Goal: Task Accomplishment & Management: Manage account settings

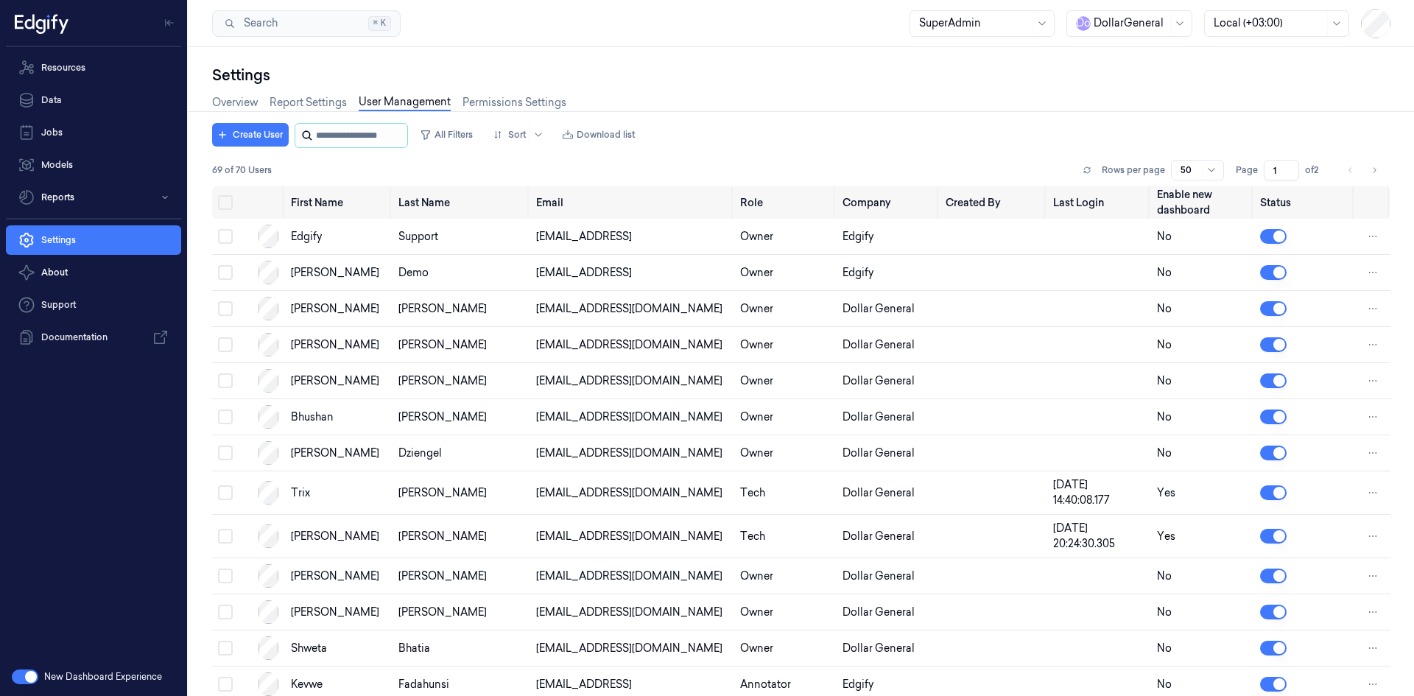
click at [345, 138] on input "string" at bounding box center [360, 136] width 88 height 24
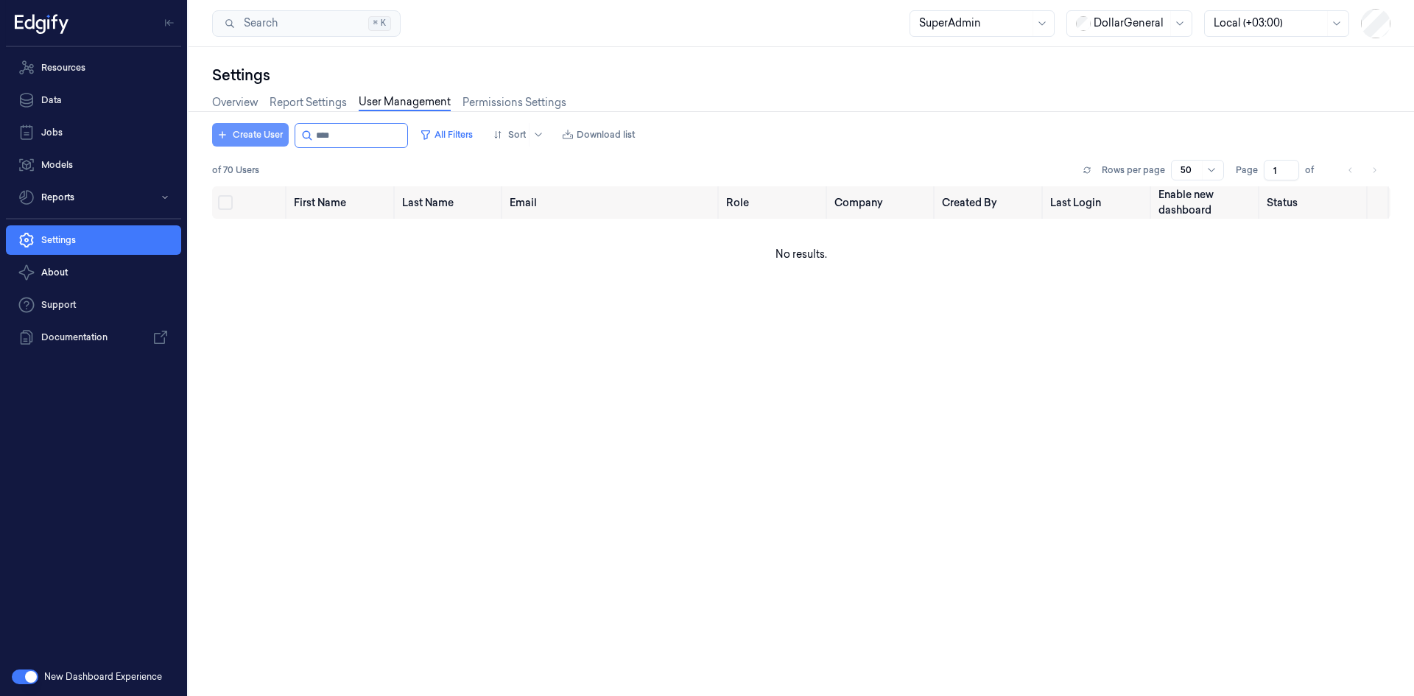
type input "****"
click at [252, 143] on button "Create User" at bounding box center [250, 135] width 77 height 24
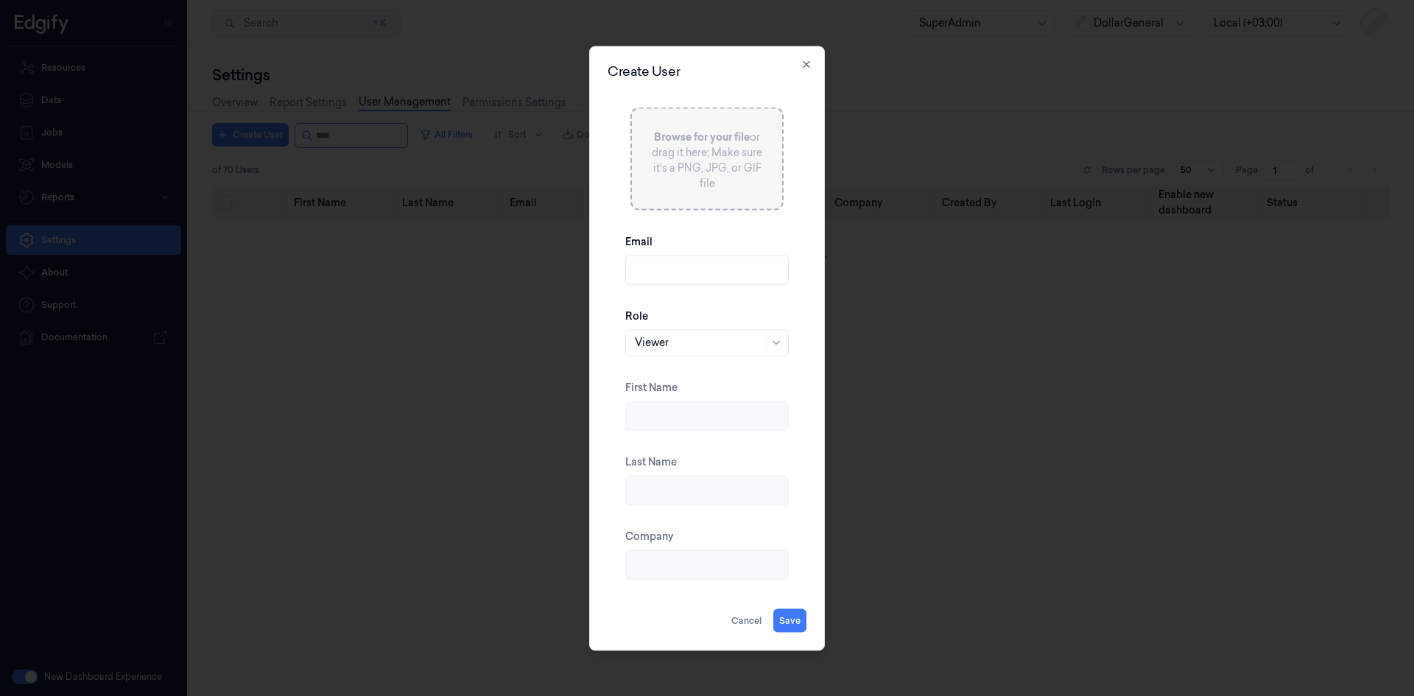
click at [683, 278] on input "Email" at bounding box center [707, 269] width 164 height 29
click at [686, 261] on input "Email" at bounding box center [707, 269] width 164 height 29
paste input "[EMAIL_ADDRESS]"
type input "[EMAIL_ADDRESS]"
click at [697, 346] on div at bounding box center [699, 342] width 129 height 15
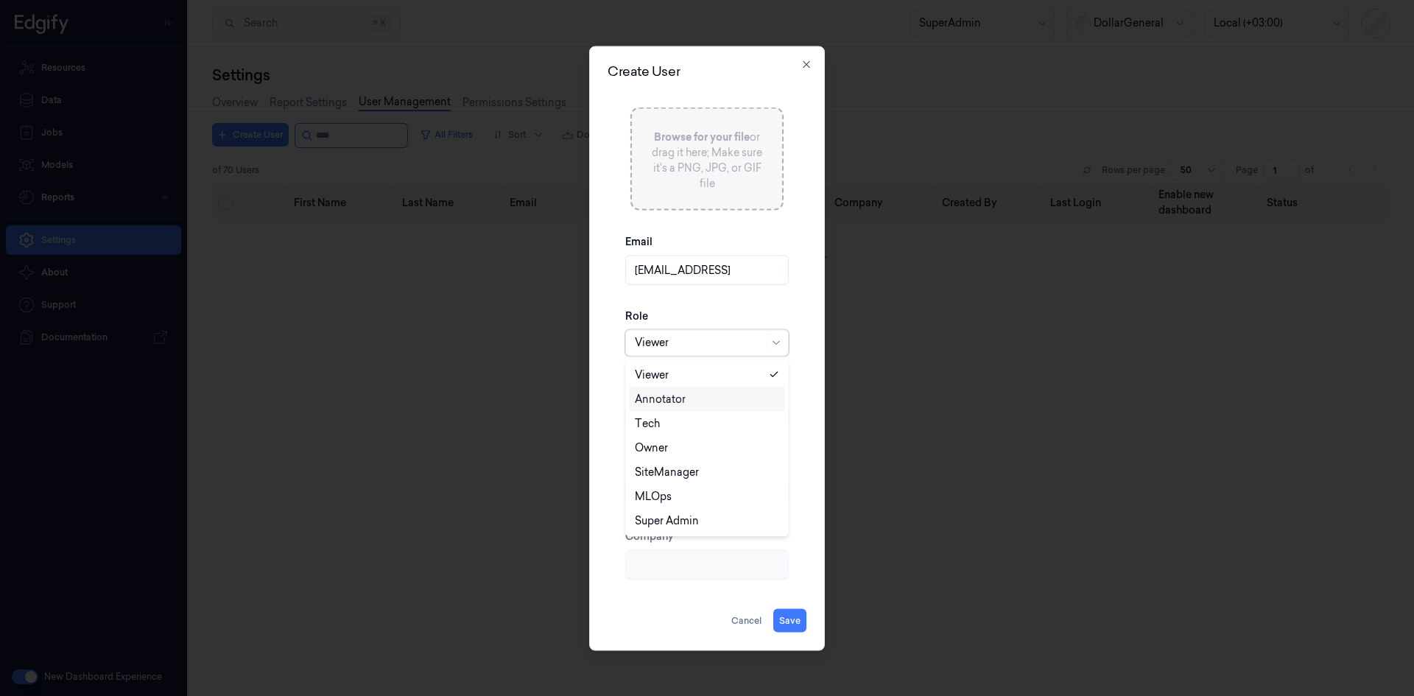
click at [684, 401] on div "Annotator" at bounding box center [660, 398] width 51 height 15
click at [797, 618] on button "Save" at bounding box center [789, 620] width 33 height 24
type input "Ofir"
type input "Mordechay"
type input "Edgify"
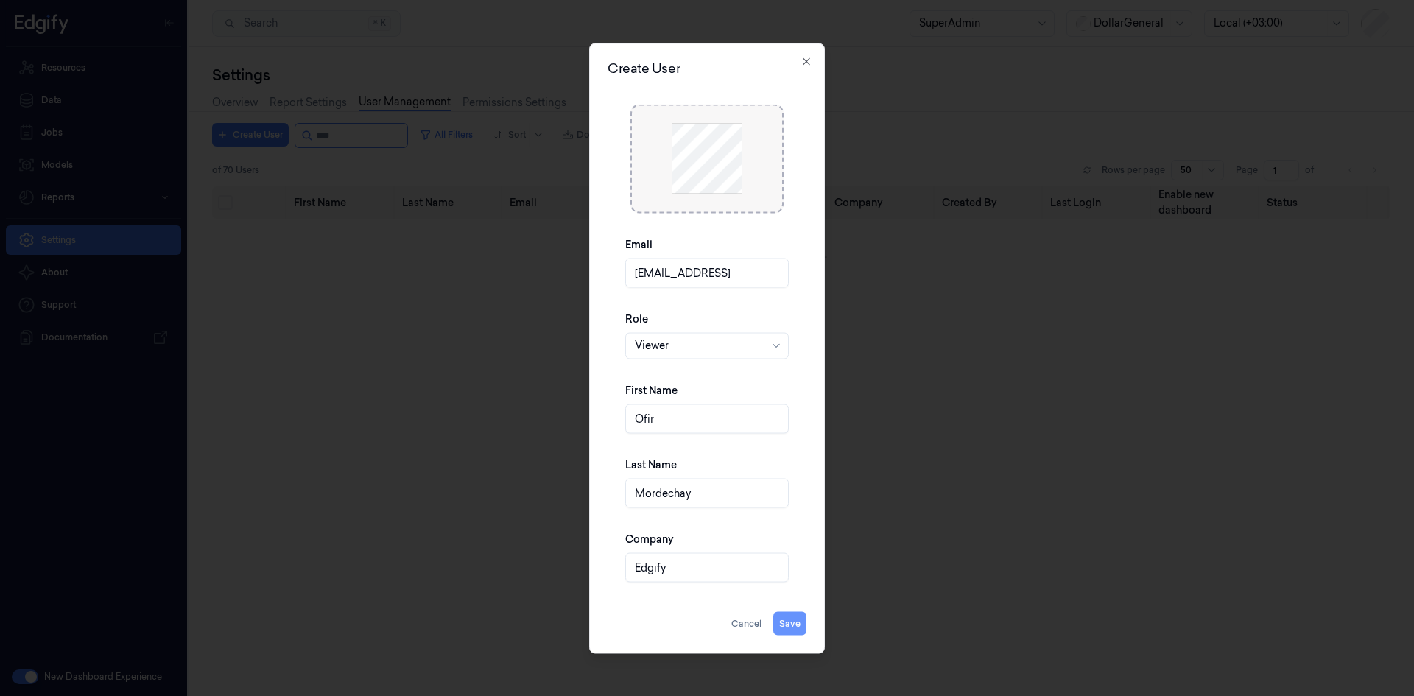
click at [790, 624] on button "Save" at bounding box center [789, 623] width 33 height 24
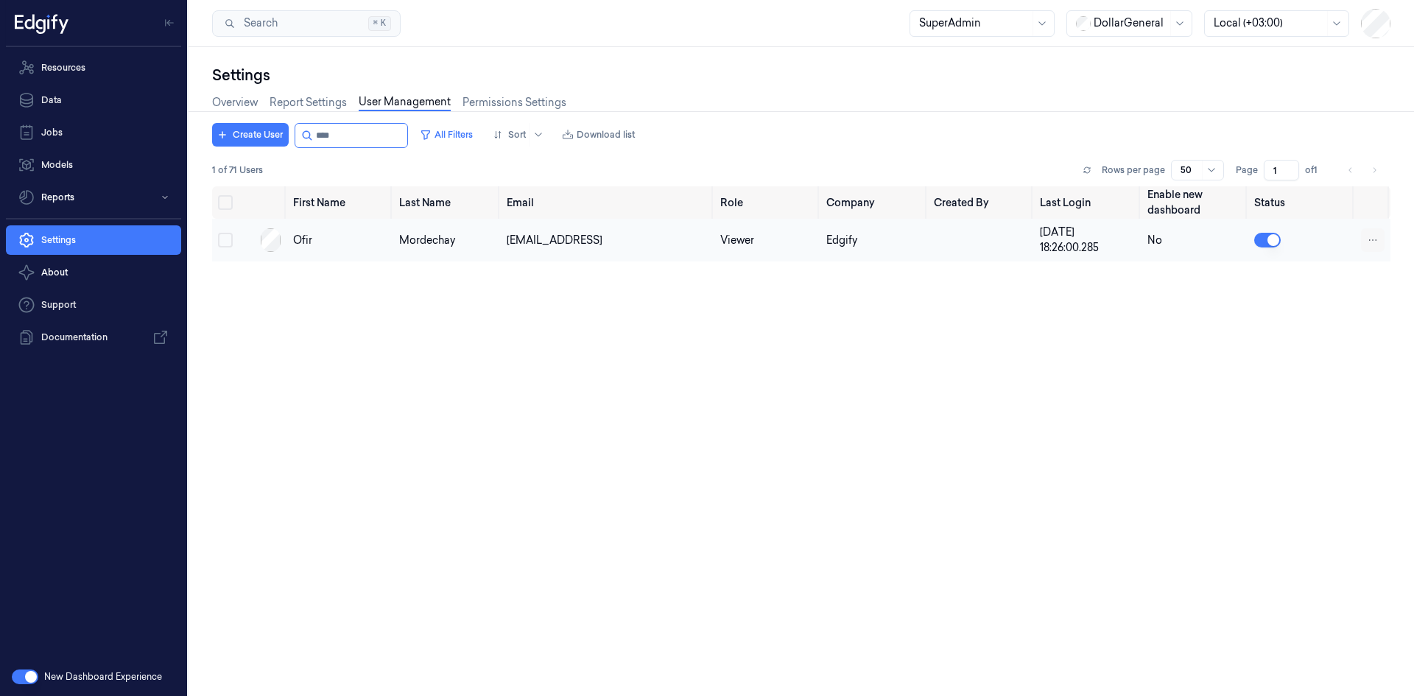
click at [1373, 238] on html "Resources Data Jobs Models Reports Settings About Support Documentation New Das…" at bounding box center [707, 348] width 1414 height 696
click at [608, 256] on html "Resources Data Jobs Models Reports Settings About Support Documentation New Das…" at bounding box center [707, 348] width 1414 height 696
click at [566, 247] on div "[EMAIL_ADDRESS]" at bounding box center [608, 240] width 202 height 15
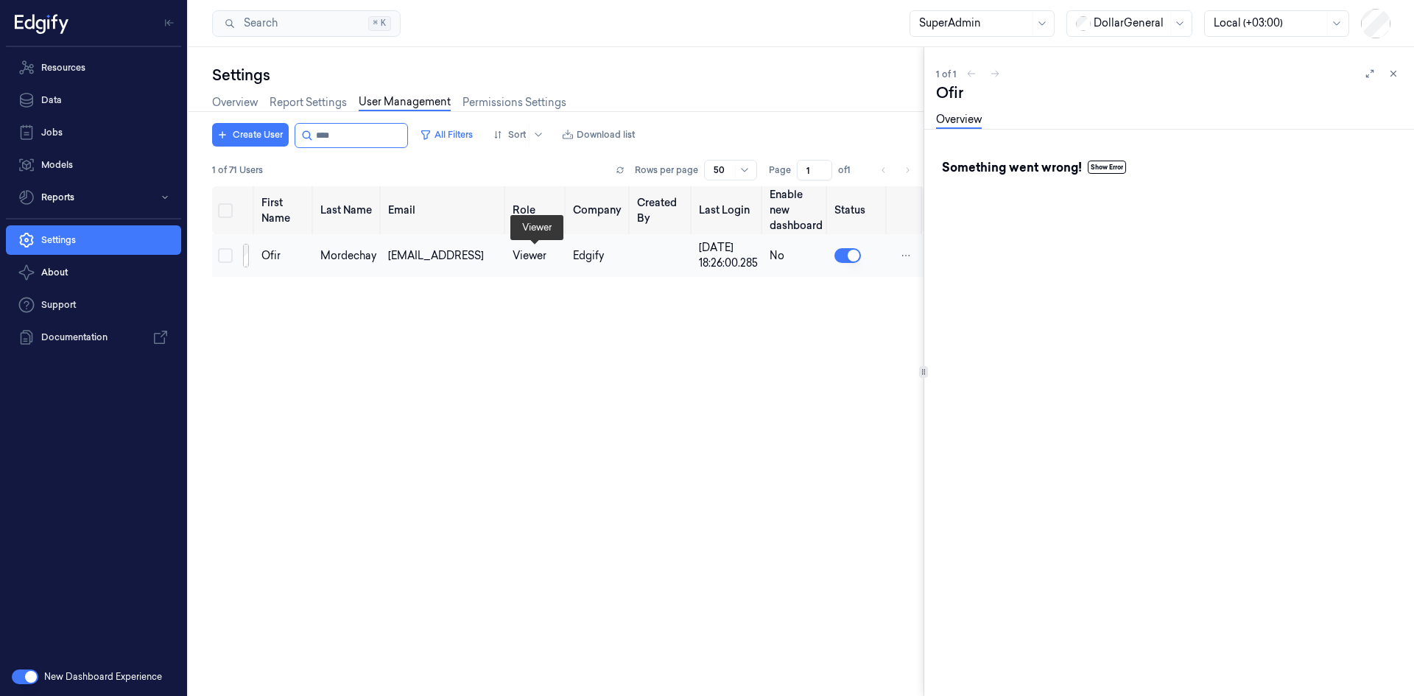
click at [546, 258] on div "Viewer" at bounding box center [537, 255] width 49 height 15
click at [354, 264] on td "Mordechay" at bounding box center [349, 255] width 68 height 43
click at [387, 133] on input "string" at bounding box center [360, 136] width 88 height 24
drag, startPoint x: 387, startPoint y: 133, endPoint x: 229, endPoint y: 115, distance: 158.7
click at [229, 115] on div "Settings Overview Report Settings User Management Permissions Settings Create U…" at bounding box center [568, 380] width 712 height 631
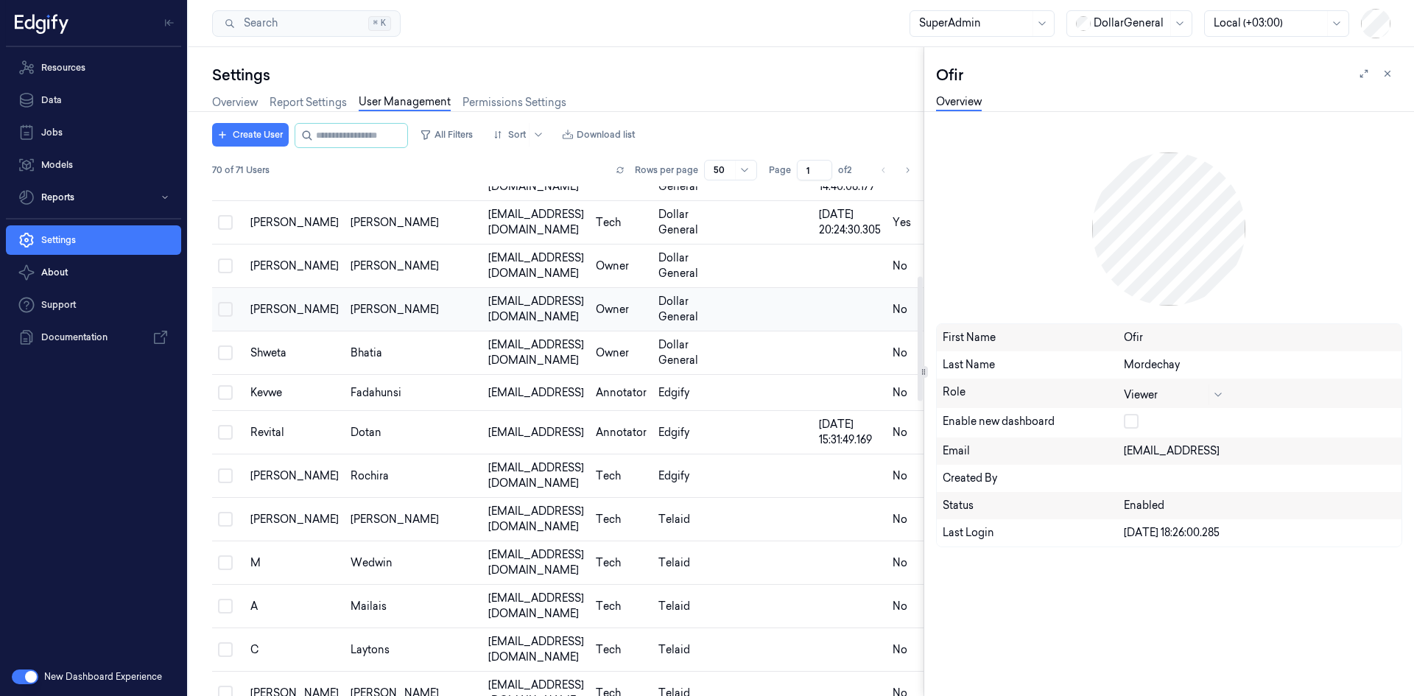
scroll to position [367, 0]
click at [1153, 400] on div at bounding box center [1165, 394] width 82 height 15
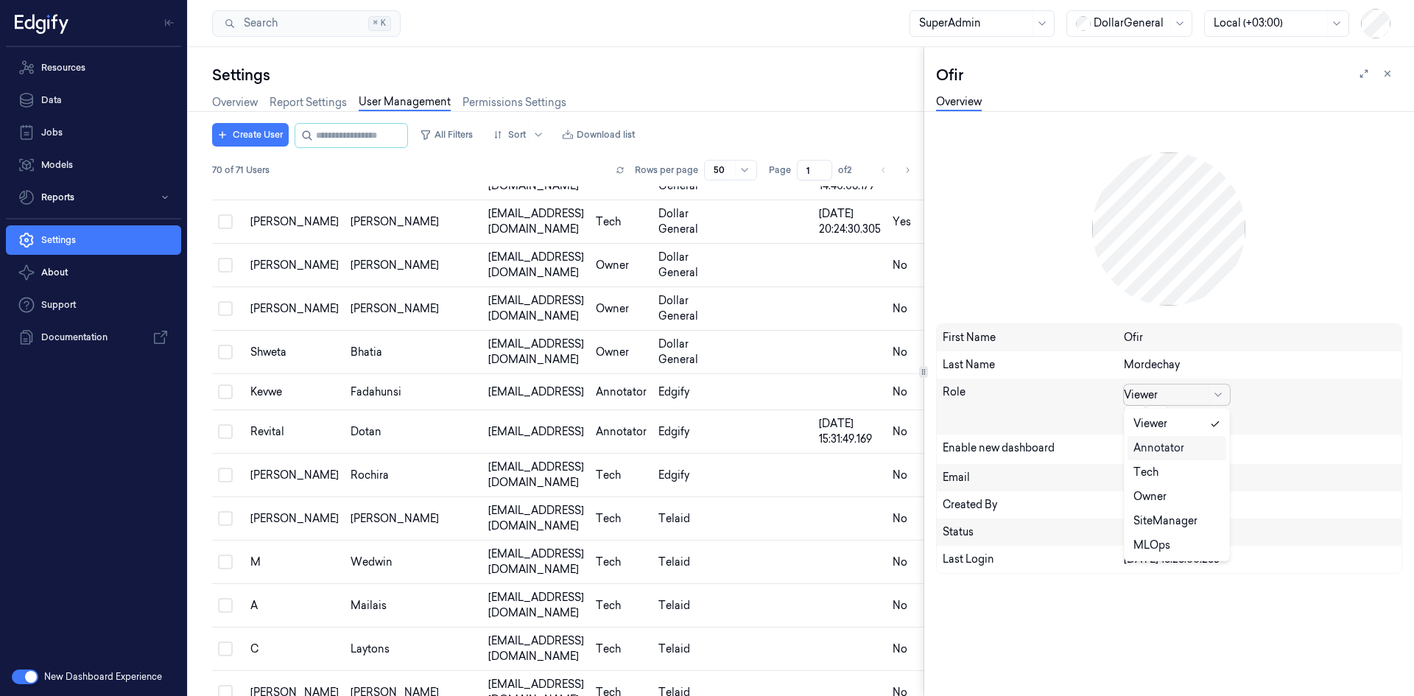
click at [1174, 447] on div "Annotator" at bounding box center [1159, 448] width 51 height 15
click at [1138, 418] on icon at bounding box center [1135, 417] width 9 height 9
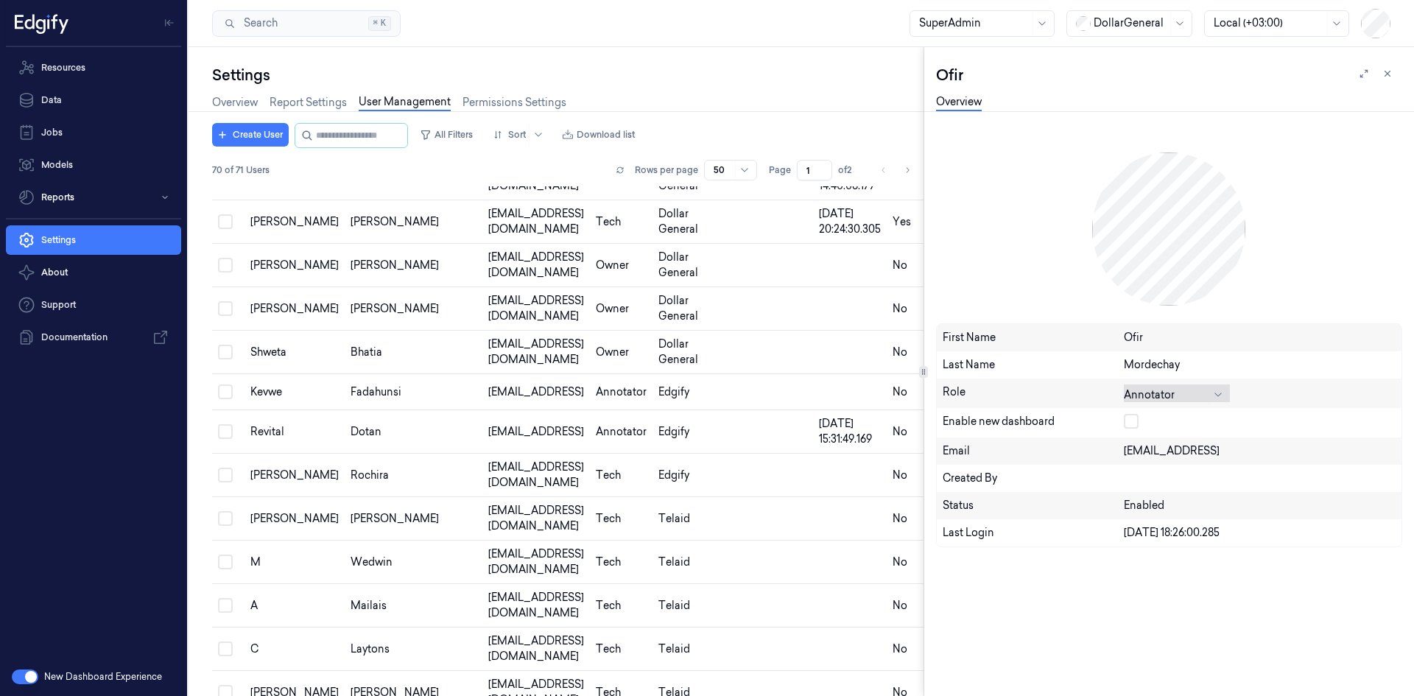
click at [966, 107] on link "Overview" at bounding box center [959, 102] width 46 height 17
click at [258, 229] on div "[PERSON_NAME]" at bounding box center [294, 221] width 88 height 15
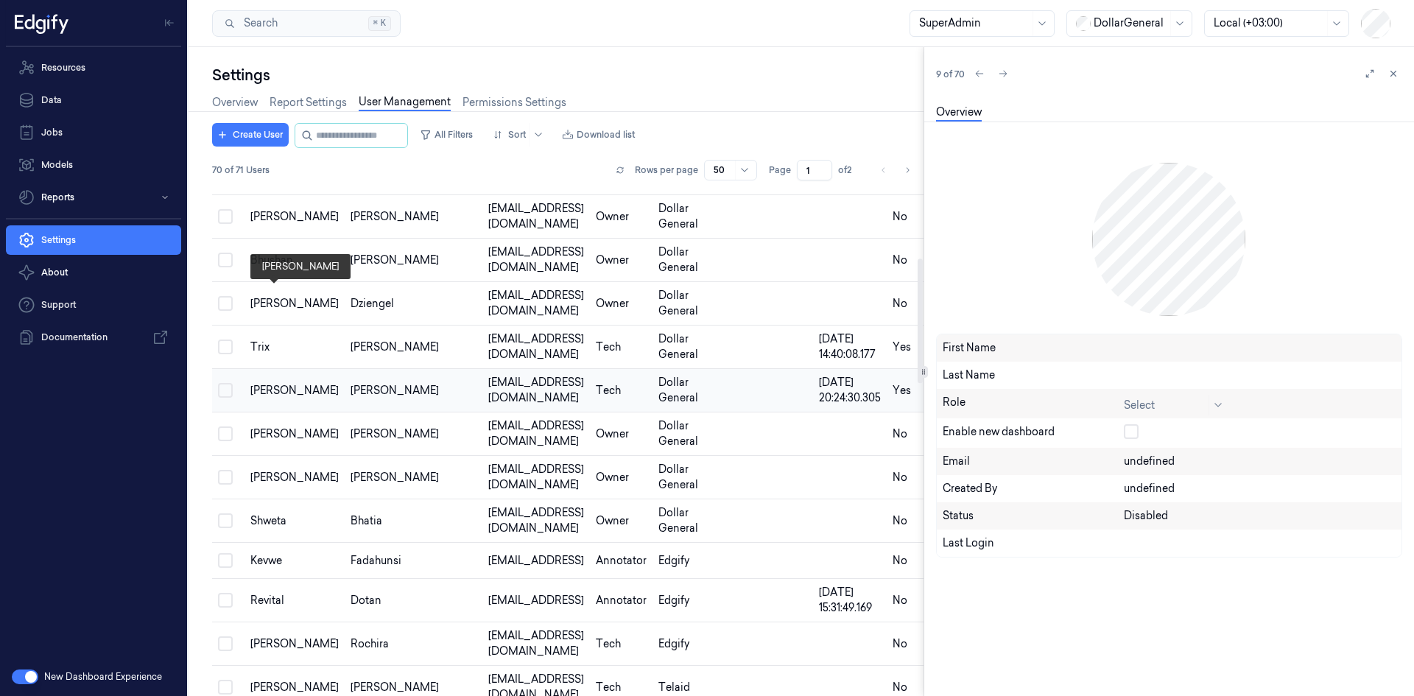
scroll to position [147, 0]
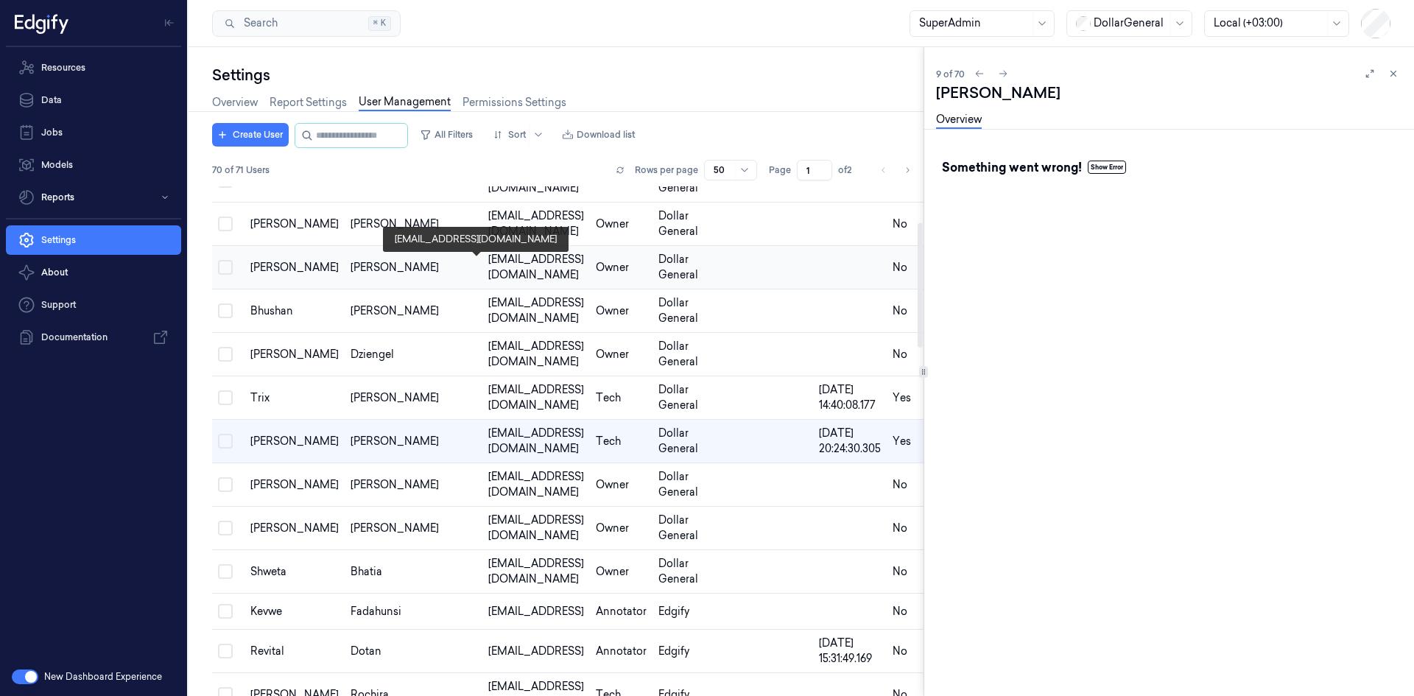
click at [488, 264] on div "[EMAIL_ADDRESS][DOMAIN_NAME]" at bounding box center [536, 267] width 96 height 31
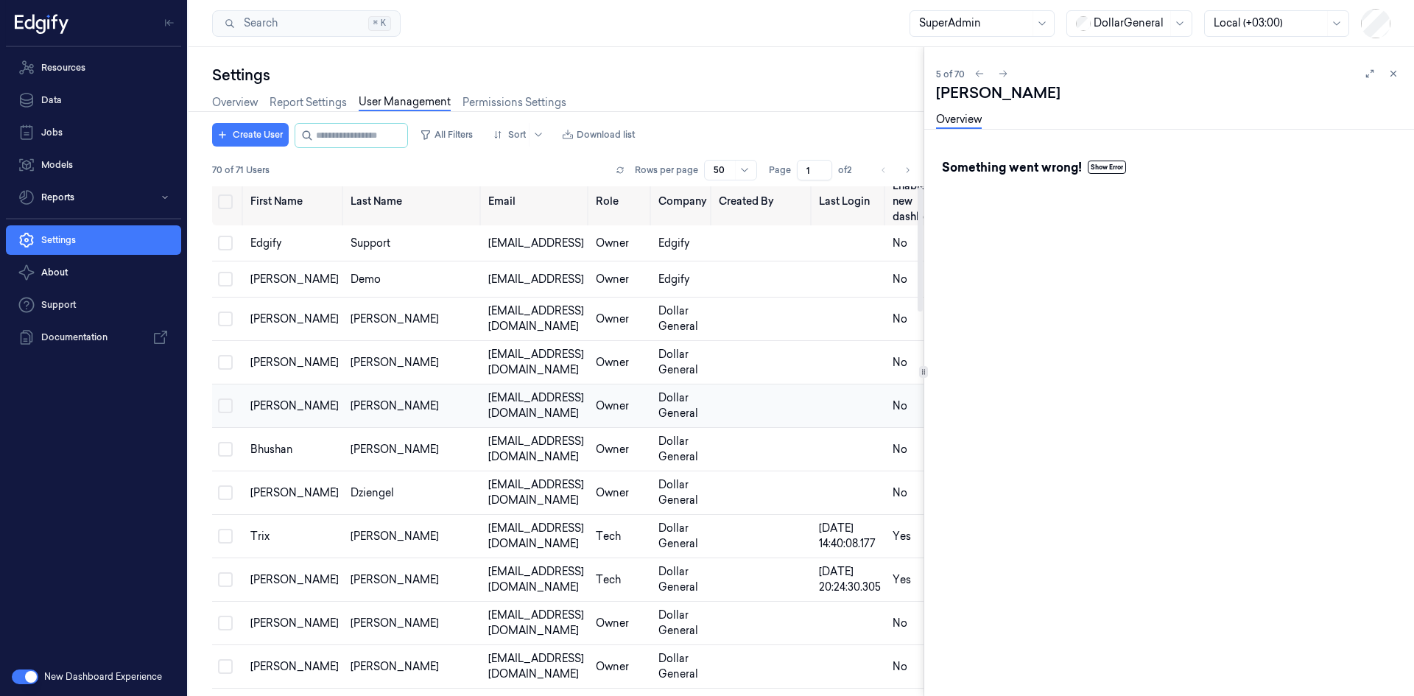
scroll to position [1, 0]
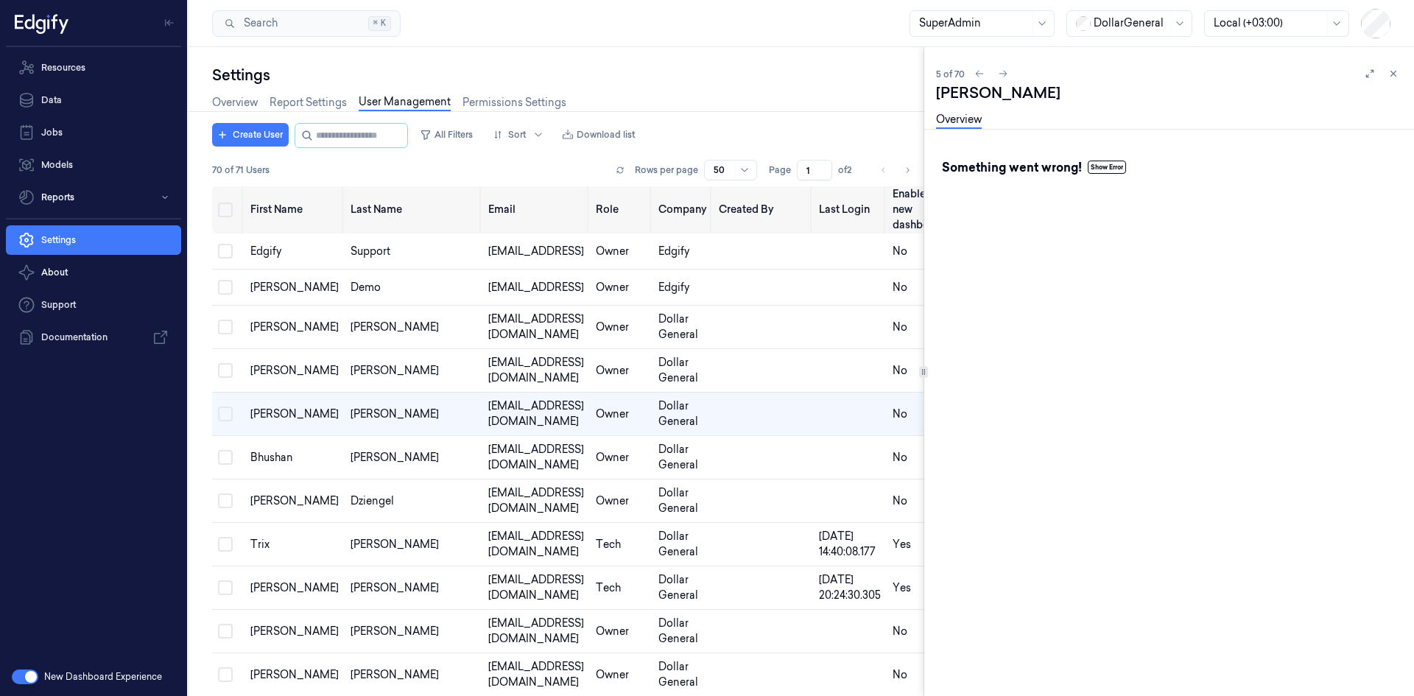
click at [1096, 164] on button "Show Error" at bounding box center [1107, 167] width 38 height 13
drag, startPoint x: 1210, startPoint y: 192, endPoint x: 933, endPoint y: 184, distance: 277.1
click at [933, 184] on div "5 of 70 [PERSON_NAME] Overview Something went wrong! Hide Error Cannot use 'in'…" at bounding box center [1169, 371] width 490 height 649
copy code "Cannot use 'in' operator to search for 'role' in undefined"
